Goal: Task Accomplishment & Management: Manage account settings

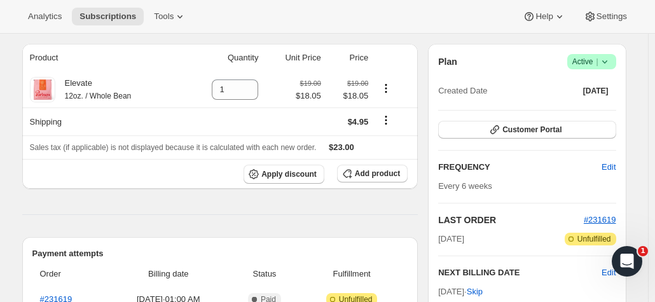
scroll to position [108, 0]
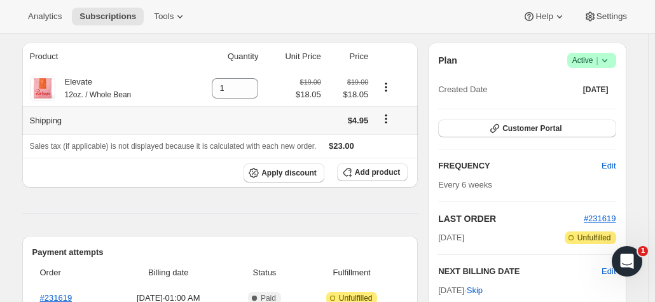
click at [387, 120] on icon "Shipping actions" at bounding box center [386, 119] width 2 height 2
click at [381, 147] on span "Edit shipping rate" at bounding box center [389, 144] width 64 height 10
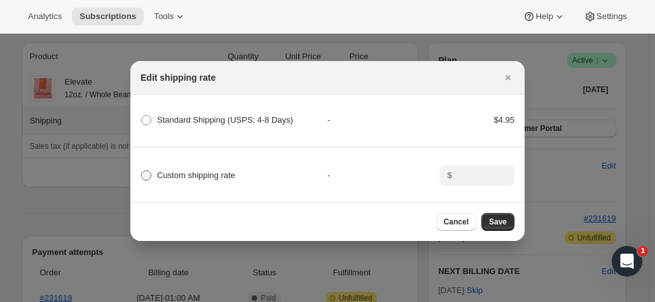
click at [149, 174] on span ":rn:" at bounding box center [146, 175] width 10 height 10
click at [142, 171] on input "Custom shipping rate" at bounding box center [141, 170] width 1 height 1
radio input "true"
click at [472, 176] on input ":rn:" at bounding box center [475, 175] width 39 height 20
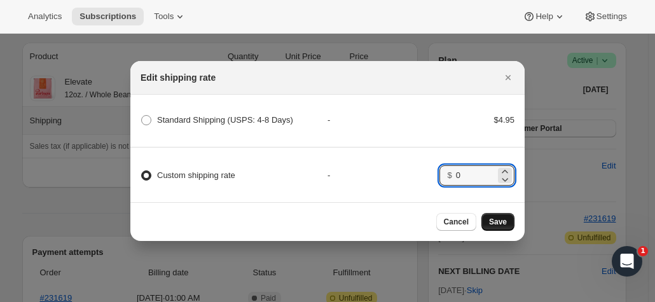
type input "0"
click at [502, 225] on span "Save" at bounding box center [498, 222] width 18 height 10
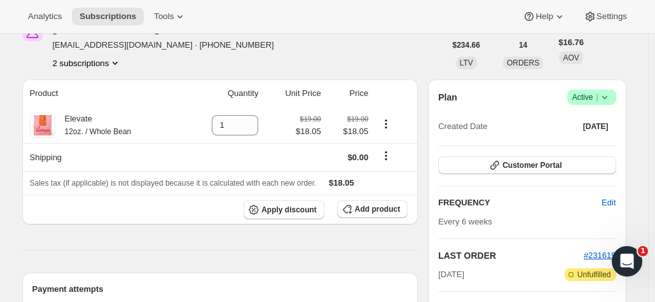
scroll to position [107, 0]
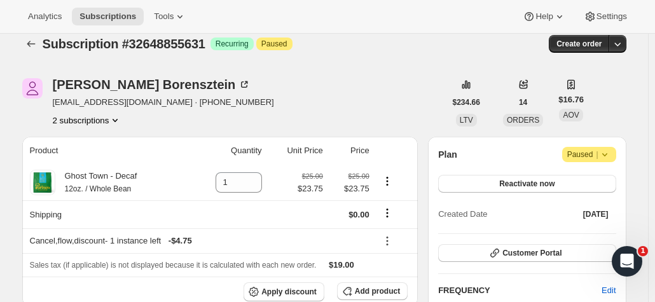
scroll to position [13, 0]
click at [96, 120] on button "2 subscriptions" at bounding box center [87, 120] width 69 height 13
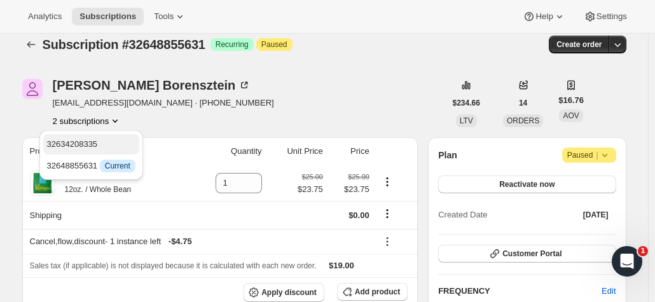
click at [107, 140] on span "32634208335" at bounding box center [91, 144] width 88 height 13
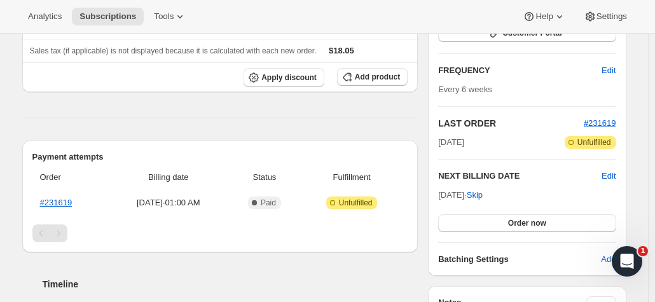
scroll to position [209, 0]
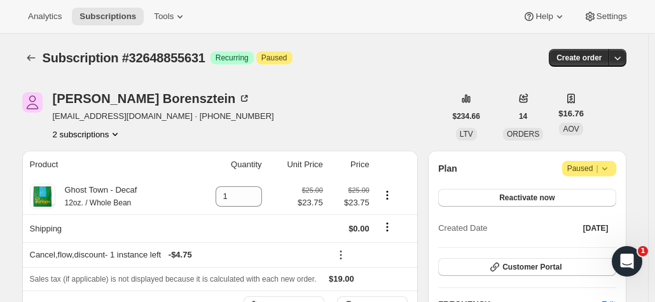
click at [92, 134] on button "2 subscriptions" at bounding box center [87, 134] width 69 height 13
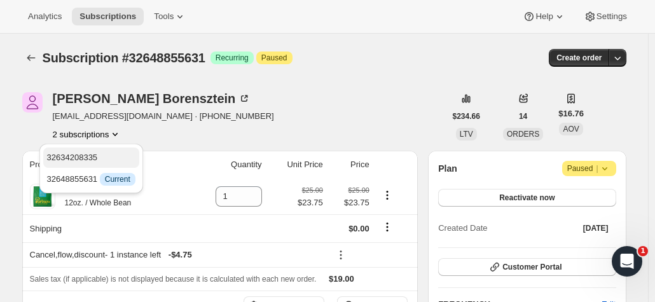
click at [80, 161] on span "32634208335" at bounding box center [72, 158] width 51 height 10
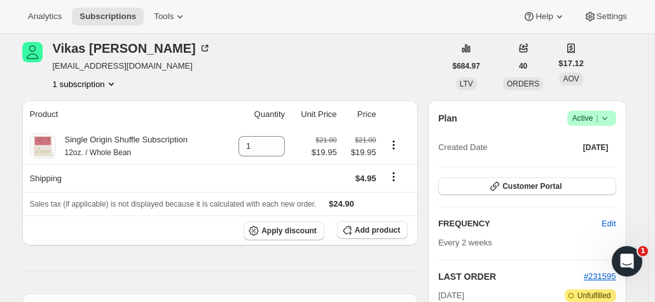
scroll to position [52, 0]
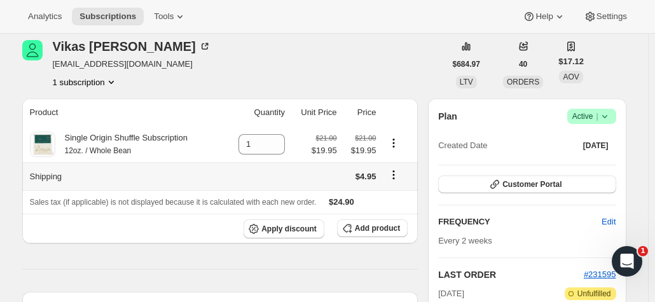
click at [395, 178] on icon "Shipping actions" at bounding box center [393, 174] width 13 height 13
click at [389, 202] on span "Edit shipping rate" at bounding box center [397, 200] width 64 height 10
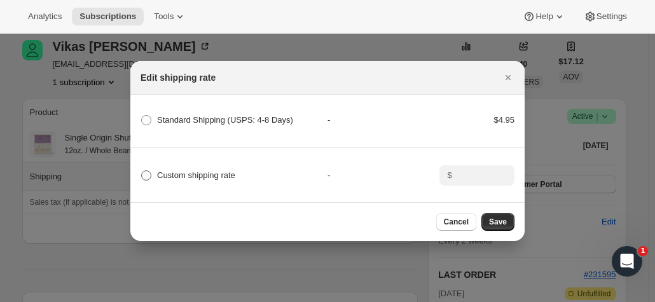
click at [152, 170] on label "Custom shipping rate" at bounding box center [187, 176] width 95 height 18
click at [142, 170] on input "Custom shipping rate" at bounding box center [141, 170] width 1 height 1
radio input "true"
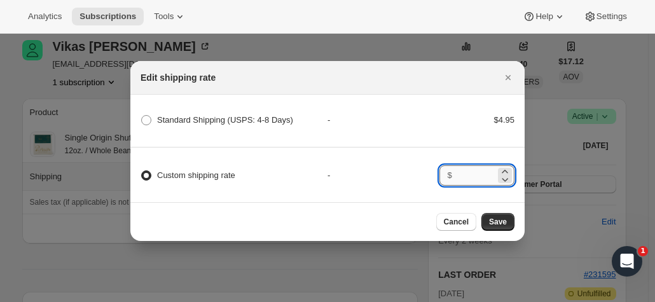
click at [485, 177] on input ":rk:" at bounding box center [475, 175] width 39 height 20
type input "0"
click at [498, 226] on span "Save" at bounding box center [498, 222] width 18 height 10
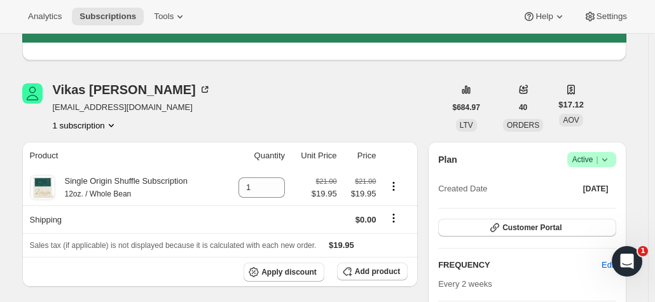
scroll to position [71, 0]
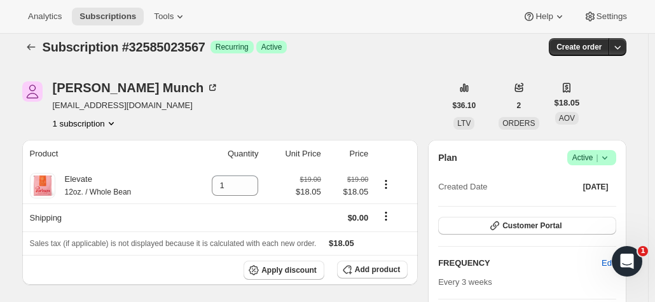
scroll to position [10, 0]
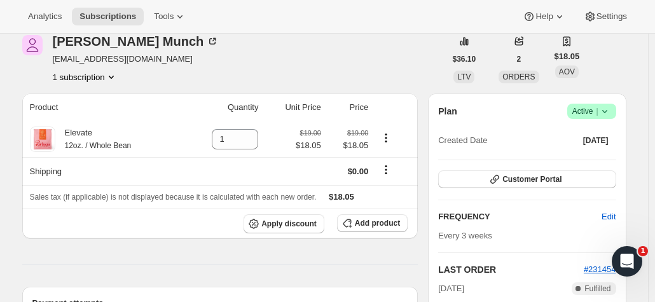
scroll to position [66, 0]
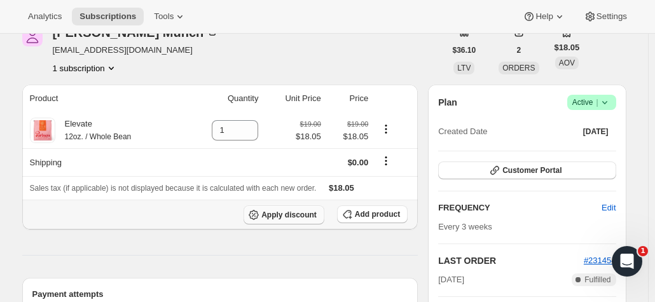
click at [297, 215] on span "Apply discount" at bounding box center [288, 215] width 55 height 10
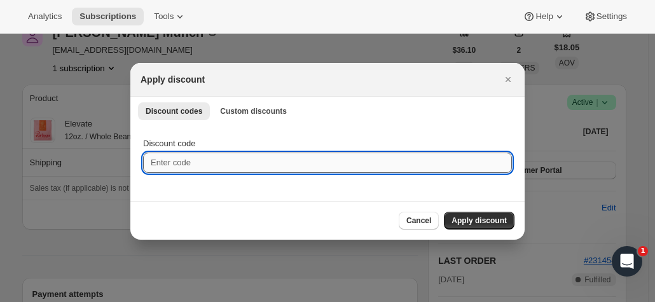
click at [220, 165] on input "Discount code" at bounding box center [327, 163] width 369 height 20
click at [250, 113] on span "Custom discounts" at bounding box center [253, 111] width 67 height 10
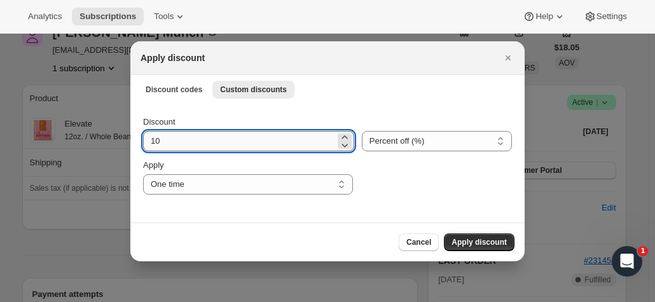
click at [193, 146] on input "10" at bounding box center [239, 141] width 192 height 20
click at [394, 146] on select "Percent off (%) Amount off ($)" at bounding box center [437, 141] width 150 height 20
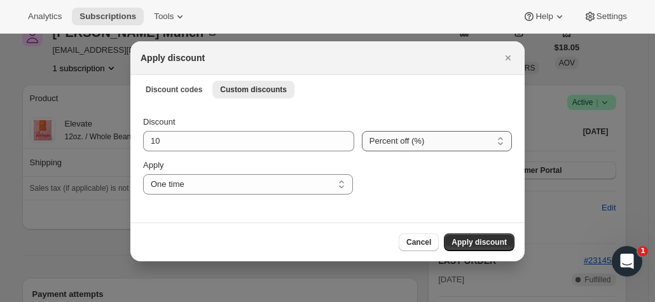
select select "fixed"
click at [362, 131] on select "Percent off (%) Amount off ($)" at bounding box center [437, 141] width 150 height 20
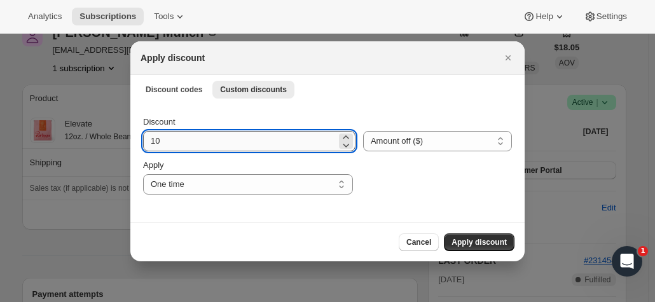
click at [253, 139] on input "10" at bounding box center [239, 141] width 193 height 20
type input "1"
type input "18.05"
click at [414, 187] on div ":ri:" at bounding box center [435, 177] width 151 height 36
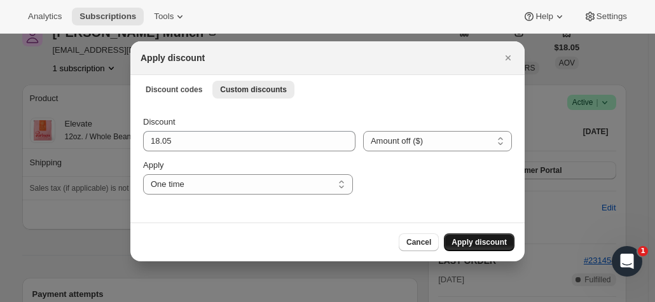
click at [502, 242] on span "Apply discount" at bounding box center [478, 242] width 55 height 10
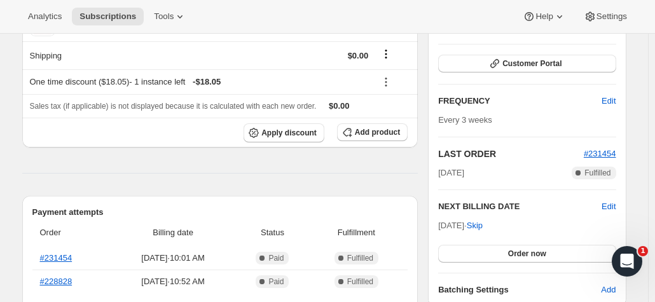
scroll to position [225, 0]
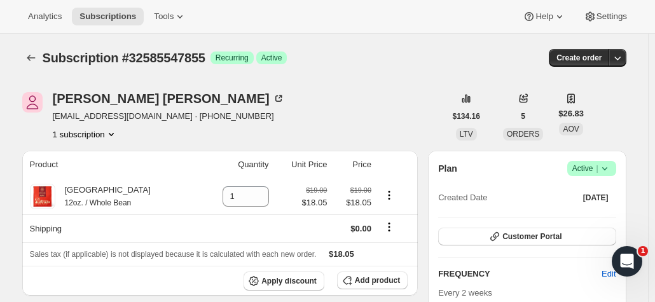
click at [98, 132] on button "1 subscription" at bounding box center [85, 134] width 65 height 13
click at [108, 135] on icon "Product actions" at bounding box center [111, 134] width 13 height 13
click at [111, 133] on icon "Product actions" at bounding box center [111, 134] width 13 height 13
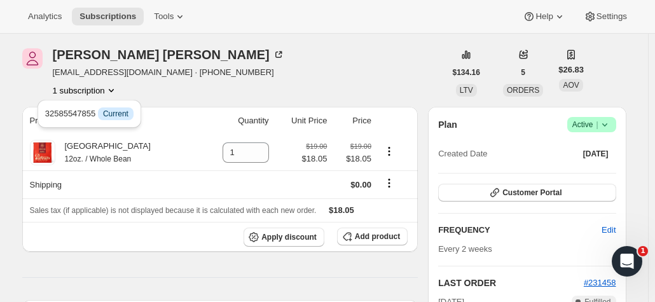
scroll to position [44, 0]
click at [364, 32] on div "Analytics Subscriptions Tools Help Settings" at bounding box center [327, 17] width 655 height 34
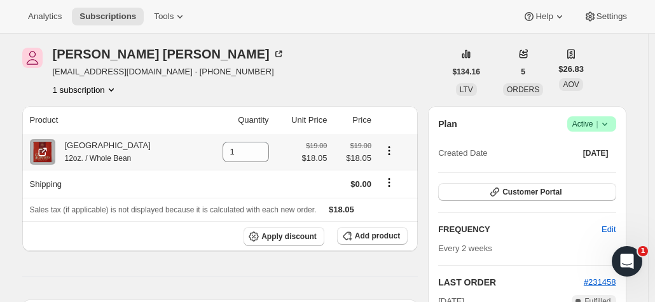
click at [383, 148] on icon "Product actions" at bounding box center [389, 150] width 13 height 13
click at [392, 175] on span "Swap variant" at bounding box center [390, 175] width 48 height 10
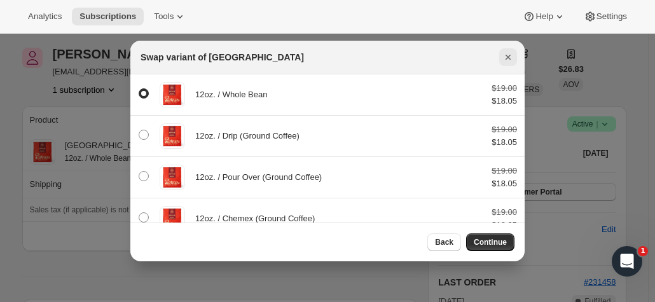
click at [507, 60] on icon "Close" at bounding box center [508, 57] width 13 height 13
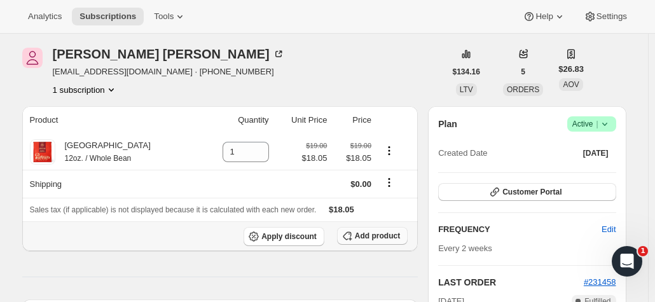
click at [384, 228] on button "Add product" at bounding box center [372, 236] width 71 height 18
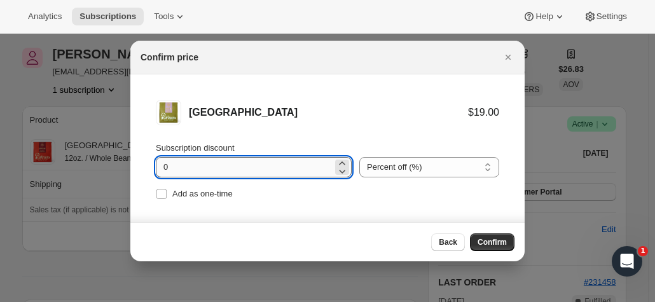
click at [239, 161] on input "0" at bounding box center [244, 167] width 177 height 20
type input "5"
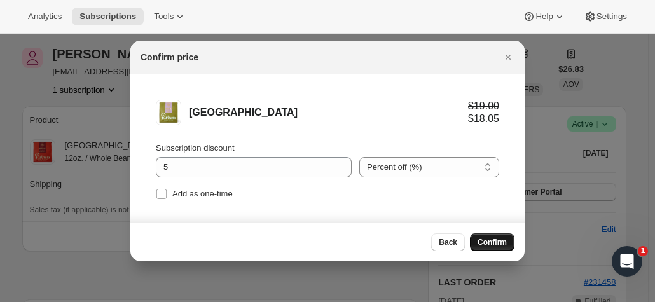
click at [500, 241] on span "Confirm" at bounding box center [491, 242] width 29 height 10
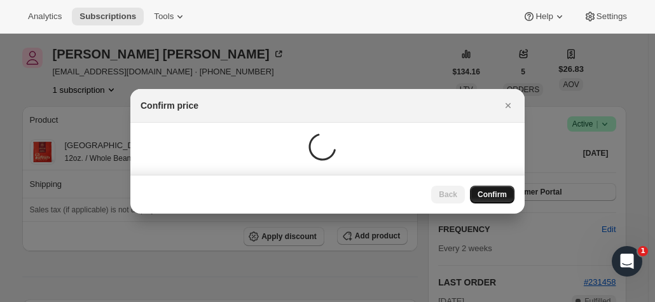
scroll to position [44, 0]
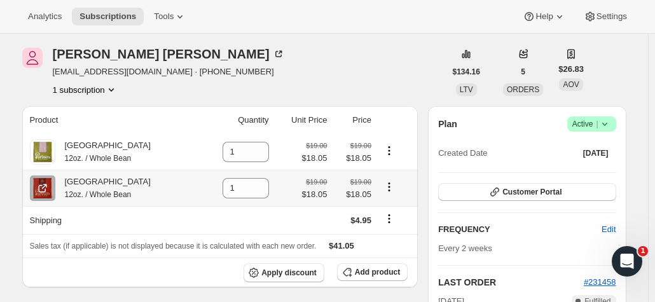
click at [386, 188] on icon "Product actions" at bounding box center [389, 187] width 13 height 13
click at [389, 187] on icon "Product actions" at bounding box center [389, 187] width 2 height 2
click at [367, 274] on span "Add product" at bounding box center [377, 272] width 45 height 10
click at [254, 191] on icon at bounding box center [259, 192] width 13 height 13
type input "0"
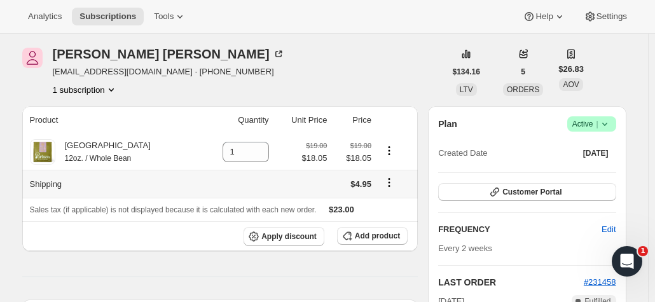
click at [389, 182] on icon "Shipping actions" at bounding box center [389, 183] width 2 height 2
click at [376, 202] on span "Edit shipping rate" at bounding box center [389, 207] width 64 height 10
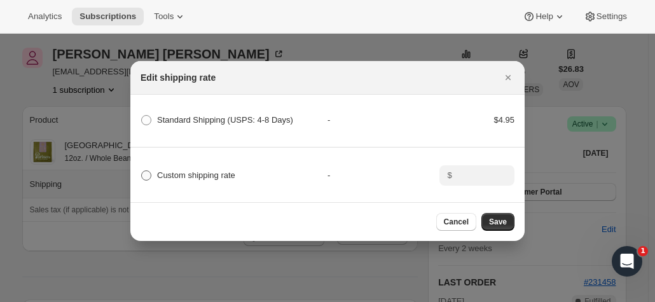
click at [152, 174] on label "Custom shipping rate" at bounding box center [187, 176] width 95 height 18
click at [142, 171] on input "Custom shipping rate" at bounding box center [141, 170] width 1 height 1
radio input "true"
click at [467, 172] on input ":r8l:" at bounding box center [475, 175] width 39 height 20
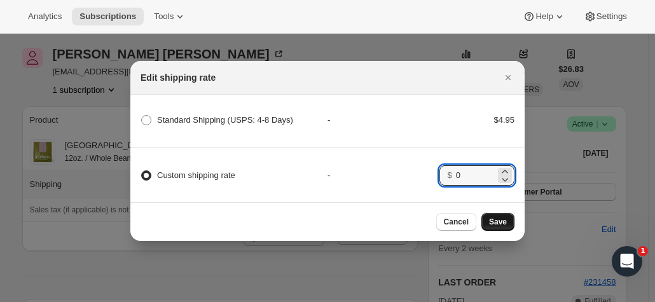
type input "0"
click at [498, 221] on span "Save" at bounding box center [498, 222] width 18 height 10
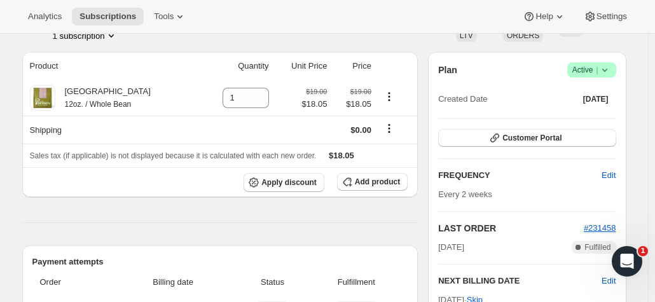
scroll to position [158, 0]
click at [296, 182] on span "Apply discount" at bounding box center [288, 182] width 55 height 10
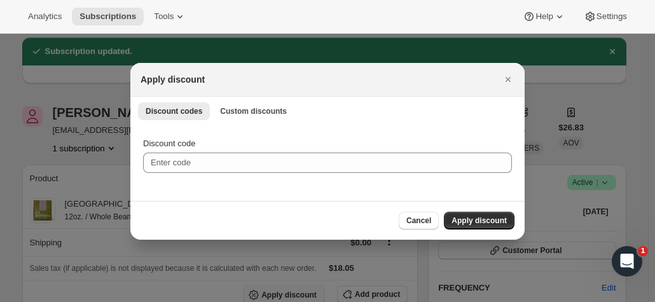
scroll to position [0, 0]
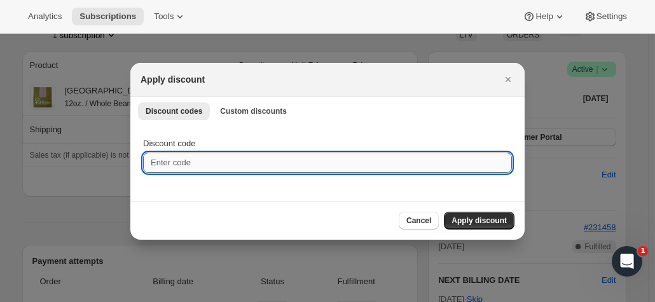
click at [238, 163] on input "Discount code" at bounding box center [327, 163] width 369 height 20
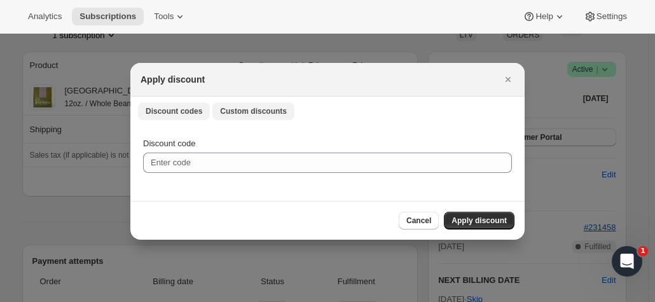
click at [237, 111] on span "Custom discounts" at bounding box center [253, 111] width 67 height 10
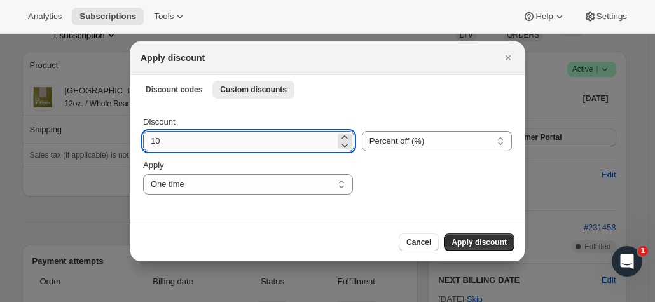
click at [211, 143] on input "10" at bounding box center [239, 141] width 192 height 20
click at [397, 139] on select "Percent off (%) Amount off ($)" at bounding box center [437, 141] width 150 height 20
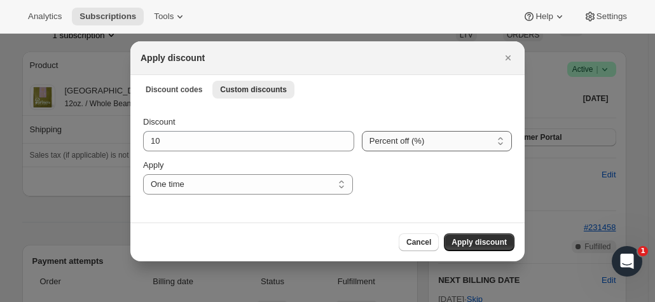
select select "fixed"
click at [362, 131] on select "Percent off (%) Amount off ($)" at bounding box center [437, 141] width 150 height 20
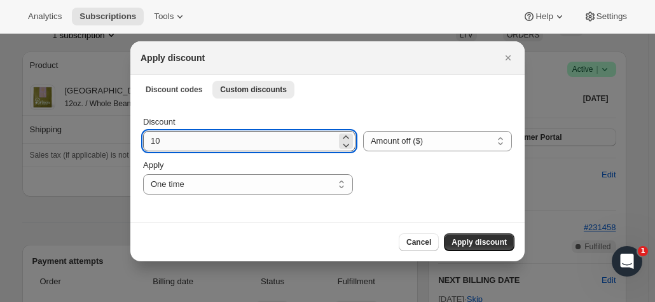
click at [269, 140] on input "10" at bounding box center [239, 141] width 193 height 20
type input "1"
type input "18.05"
click at [388, 198] on div "Discount 18.05 Percent off (%) Amount off ($) Amount off ($) Apply One time Spe…" at bounding box center [327, 163] width 394 height 120
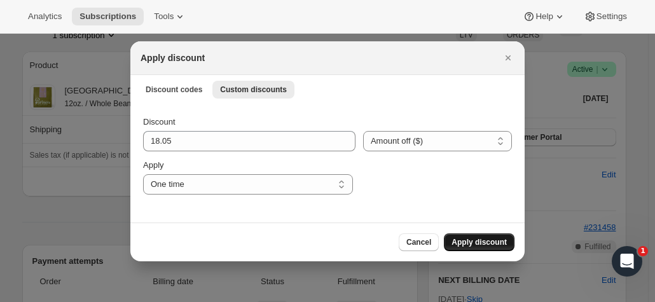
click at [478, 240] on span "Apply discount" at bounding box center [478, 242] width 55 height 10
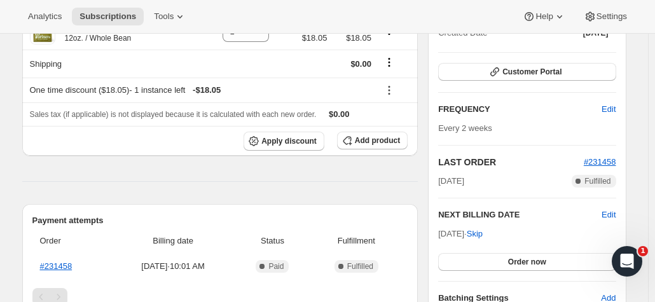
scroll to position [224, 0]
click at [610, 212] on span "Edit" at bounding box center [608, 214] width 14 height 13
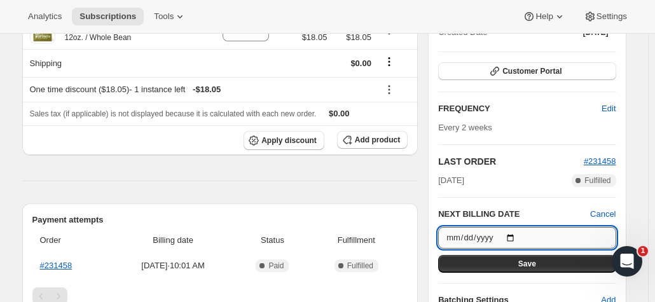
click at [520, 232] on input "2025-09-20" at bounding box center [526, 238] width 177 height 22
type input "2025-09-11"
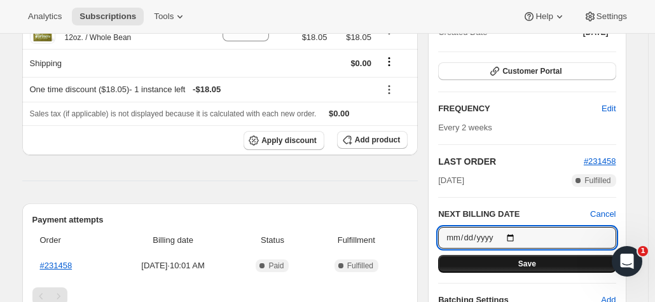
click at [505, 265] on button "Save" at bounding box center [526, 264] width 177 height 18
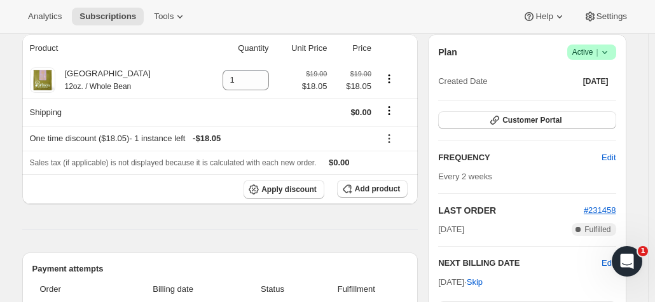
scroll to position [229, 0]
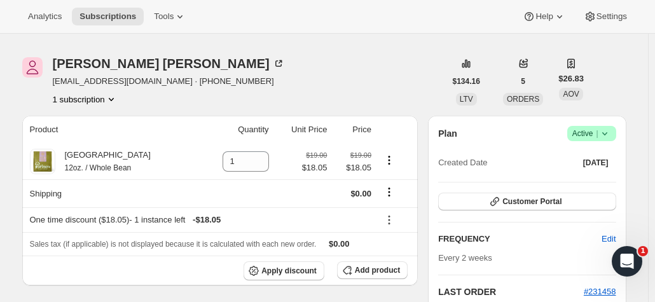
scroll to position [24, 0]
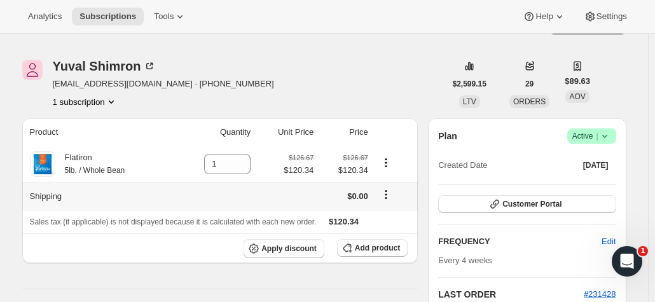
scroll to position [46, 0]
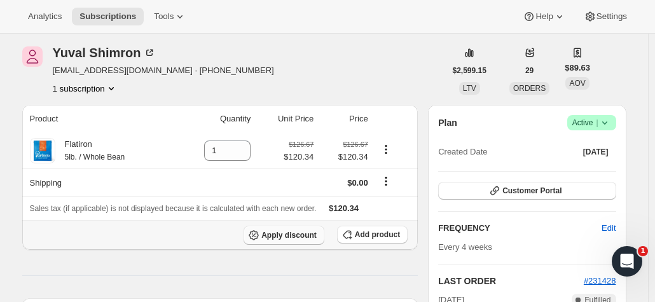
click at [291, 230] on span "Apply discount" at bounding box center [288, 235] width 55 height 10
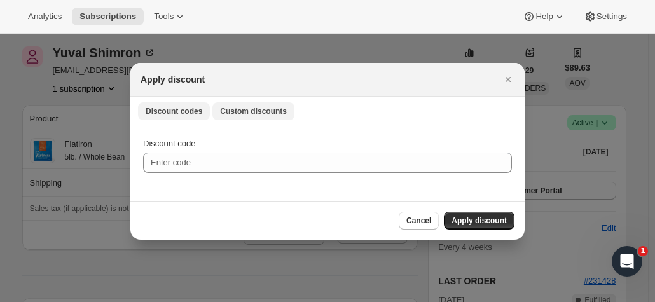
click at [241, 117] on button "Custom discounts" at bounding box center [253, 111] width 82 height 18
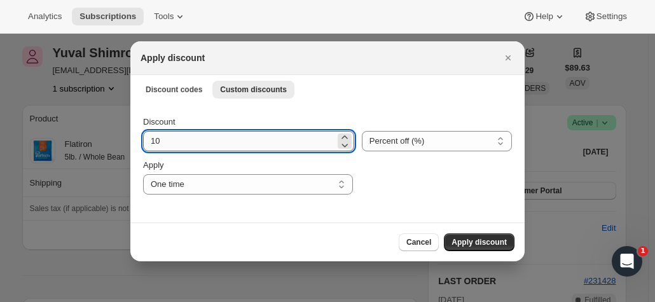
click at [224, 142] on input "10" at bounding box center [239, 141] width 192 height 20
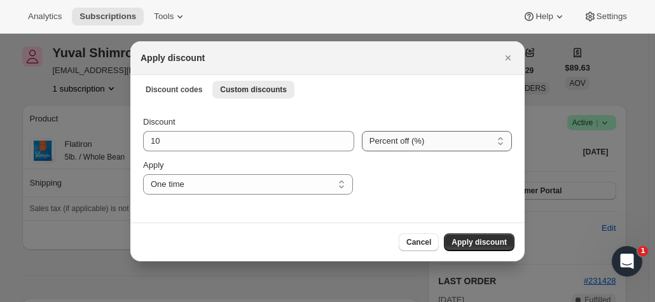
click at [388, 149] on select "Percent off (%) Amount off ($)" at bounding box center [437, 141] width 150 height 20
select select "fixed"
click at [362, 131] on select "Percent off (%) Amount off ($)" at bounding box center [437, 141] width 150 height 20
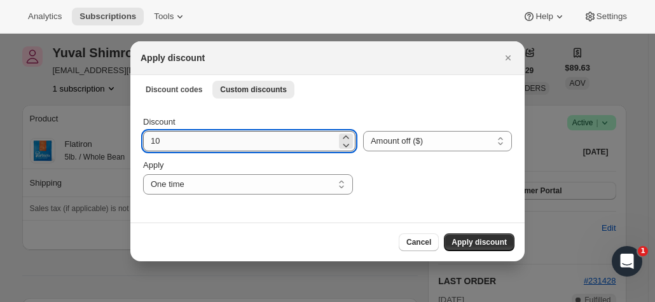
click at [231, 146] on input "10" at bounding box center [239, 141] width 193 height 20
type input "1"
type input "120.34"
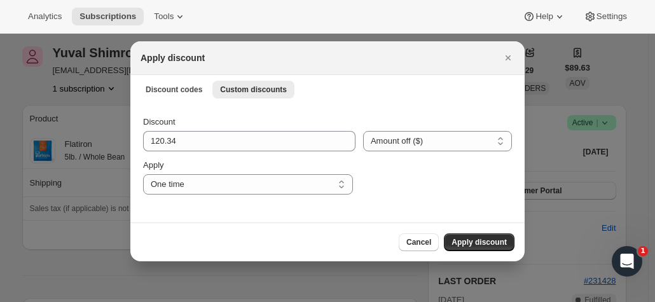
click at [436, 198] on div "Discount 120.34 Percent off (%) Amount off ($) Amount off ($) Apply One time Sp…" at bounding box center [327, 163] width 394 height 120
click at [484, 241] on span "Apply discount" at bounding box center [478, 242] width 55 height 10
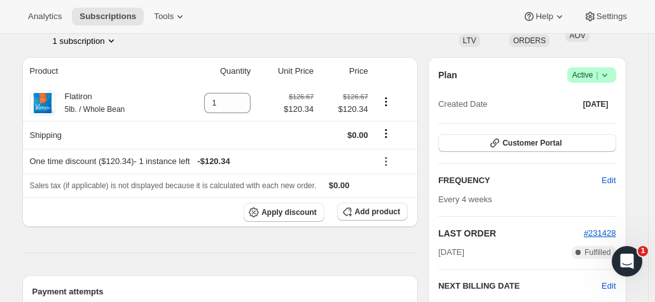
scroll to position [94, 0]
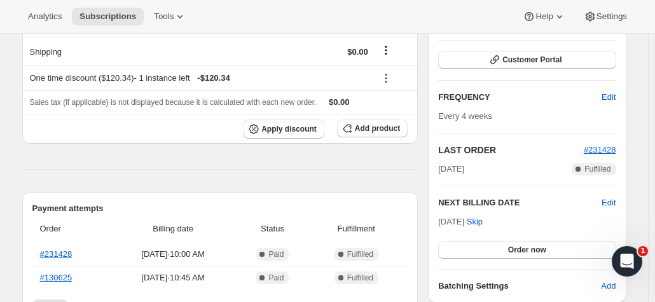
scroll to position [172, 0]
